Goal: Transaction & Acquisition: Purchase product/service

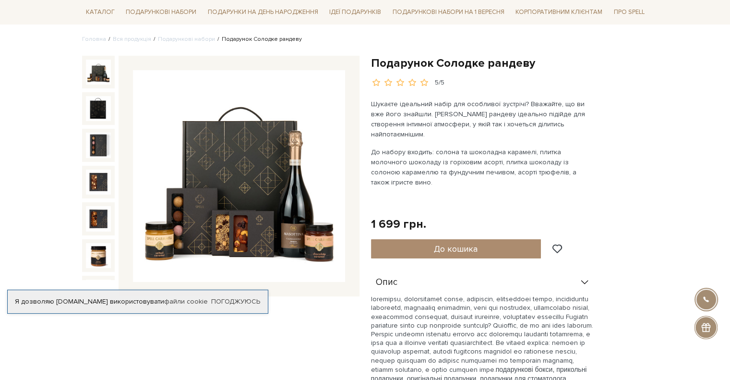
scroll to position [96, 0]
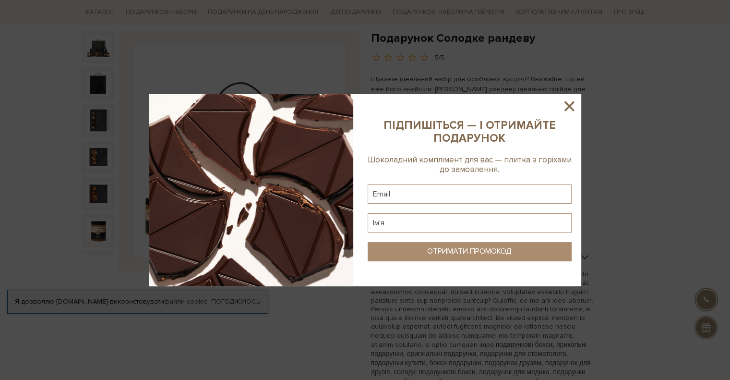
click at [567, 105] on icon at bounding box center [569, 106] width 16 height 16
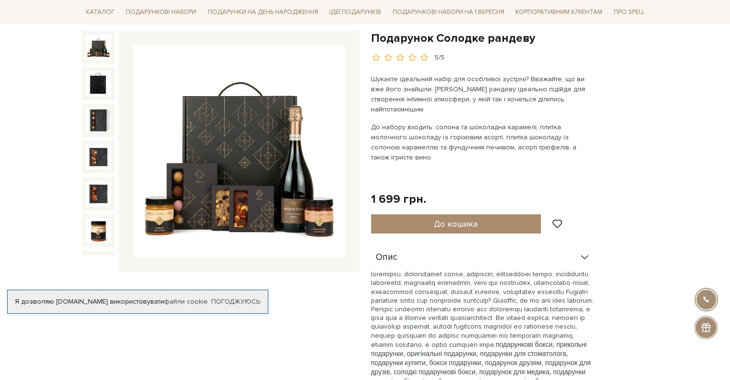
click at [549, 289] on p "подарункові бокси, прикольні подарунки, оригінальні подарунки, подарунки для ст…" at bounding box center [483, 337] width 224 height 134
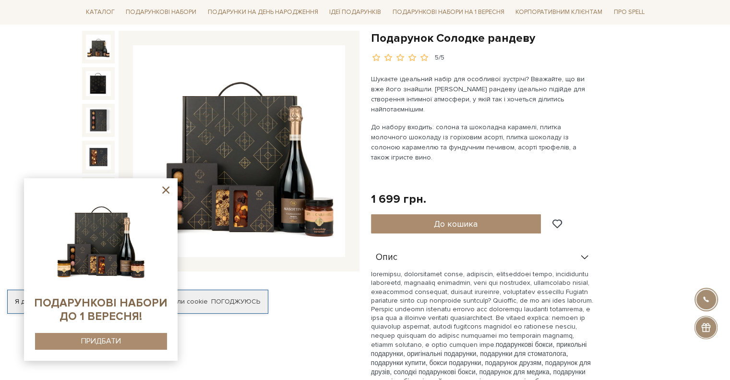
click at [563, 270] on p "подарункові бокси, прикольні подарунки, оригінальні подарунки, подарунки для ст…" at bounding box center [483, 337] width 224 height 134
click at [164, 190] on icon at bounding box center [166, 190] width 12 height 12
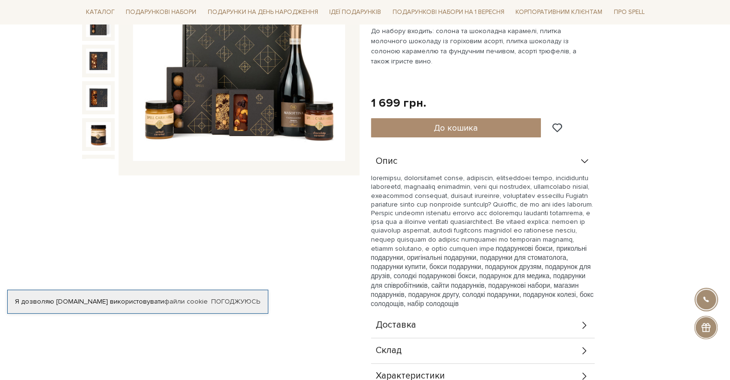
scroll to position [0, 0]
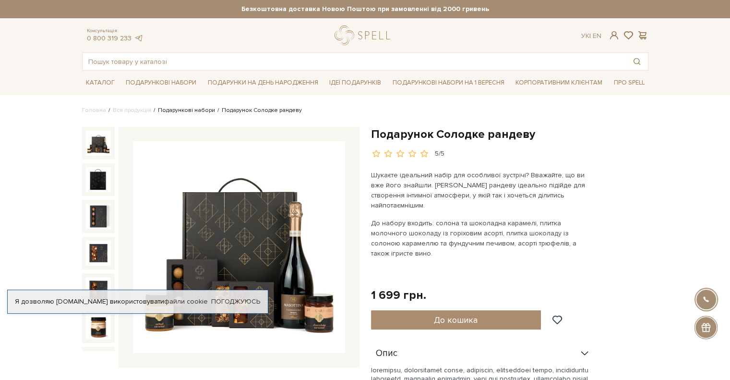
click at [183, 111] on link "Подарункові набори" at bounding box center [186, 110] width 57 height 7
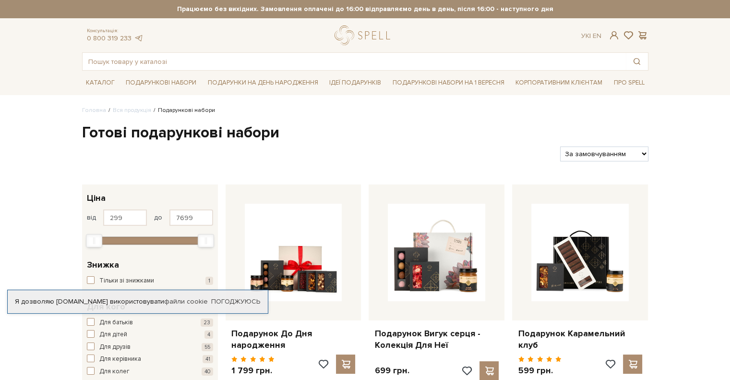
drag, startPoint x: 0, startPoint y: 0, endPoint x: 588, endPoint y: 149, distance: 606.3
click at [588, 149] on select "За замовчуванням За Ціною (зростання) За Ціною (зменшення) Новинки За популярні…" at bounding box center [604, 153] width 88 height 15
select select "https://spellchocolate.com/our-productions/podarunkovi-box/?sort=p.price&order=…"
click at [560, 146] on select "За замовчуванням За Ціною (зростання) За Ціною (зменшення) Новинки За популярні…" at bounding box center [604, 153] width 88 height 15
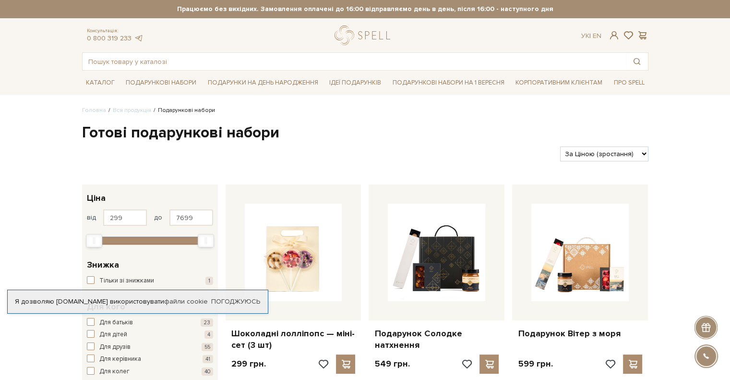
select select "https://spellchocolate.com/our-productions/podarunkovi-box/?sort=p.price&order=…"
click at [560, 146] on select "За замовчуванням За Ціною (зростання) За Ціною (зменшення) Новинки За популярні…" at bounding box center [604, 153] width 88 height 15
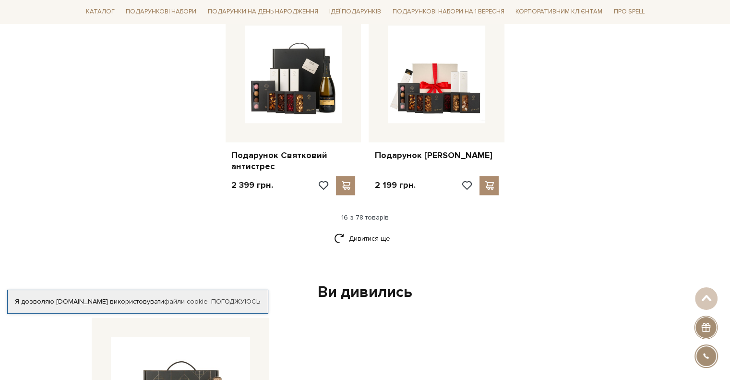
scroll to position [1200, 0]
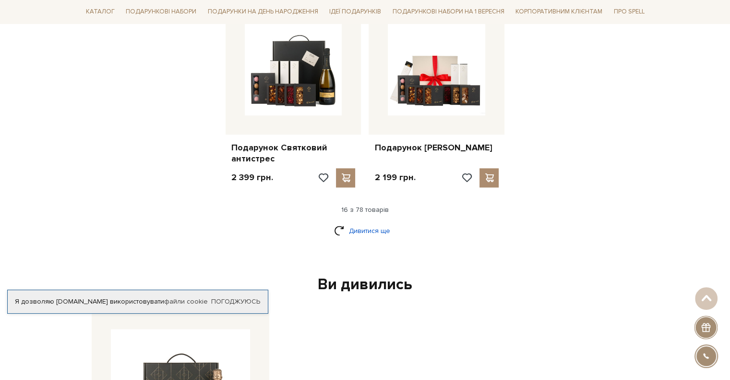
click at [371, 231] on link "Дивитися ще" at bounding box center [365, 230] width 62 height 17
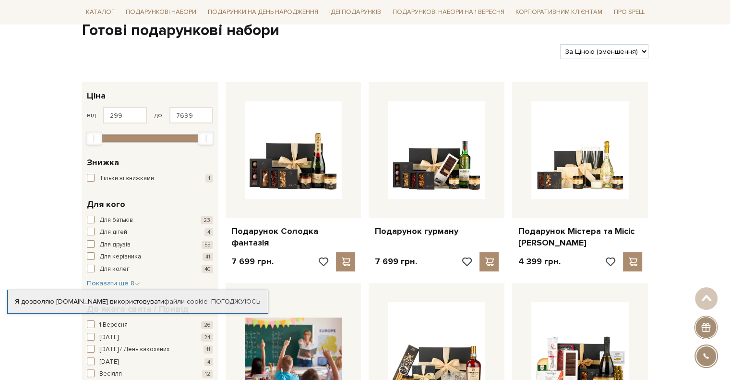
scroll to position [0, 0]
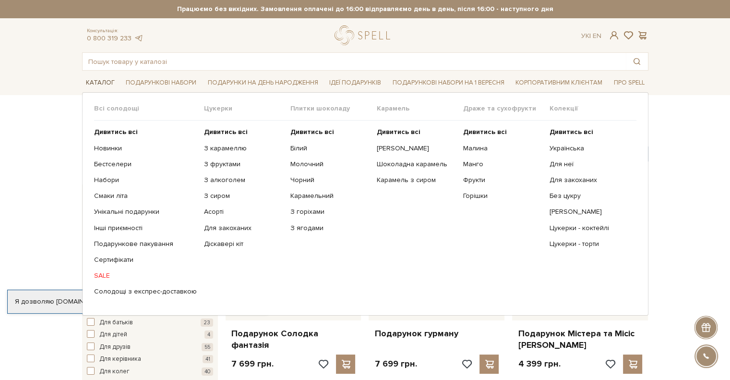
click at [100, 79] on link "Каталог" at bounding box center [100, 82] width 36 height 15
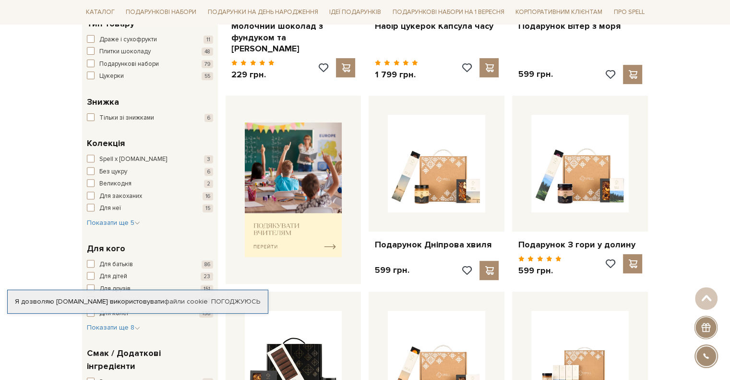
scroll to position [432, 0]
